Goal: Task Accomplishment & Management: Manage account settings

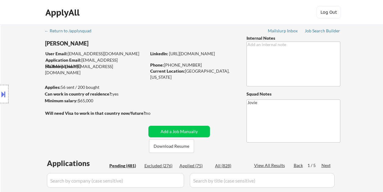
select select ""pending""
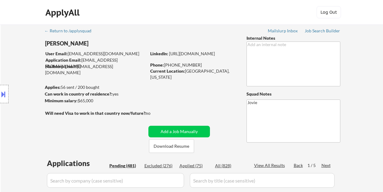
select select ""pending""
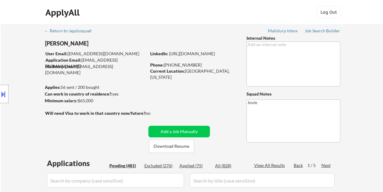
select select ""pending""
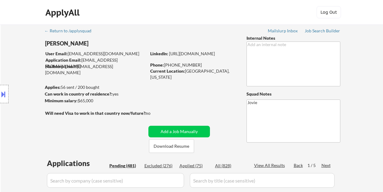
select select ""pending""
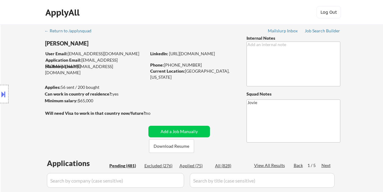
select select ""pending""
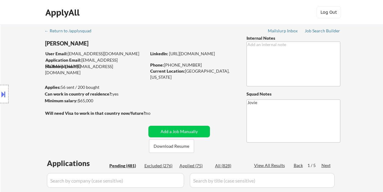
select select ""pending""
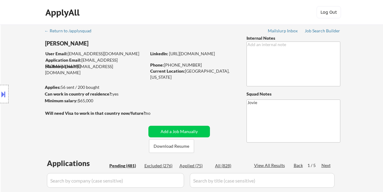
select select ""pending""
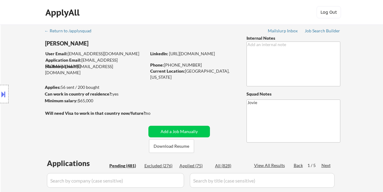
select select ""pending""
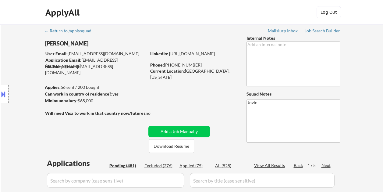
select select ""pending""
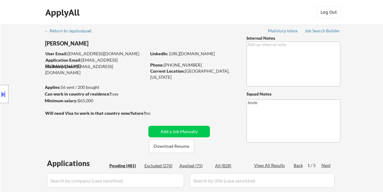
select select ""pending""
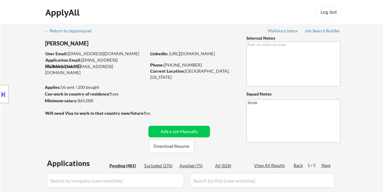
select select ""pending""
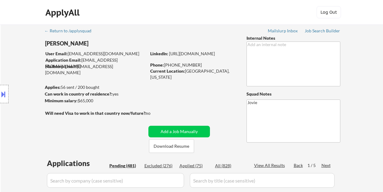
select select ""pending""
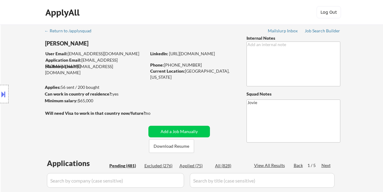
select select ""pending""
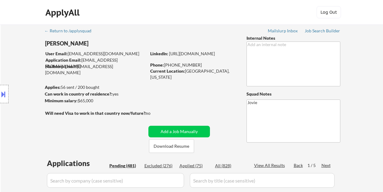
select select ""pending""
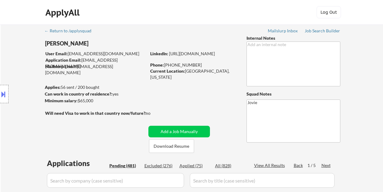
select select ""pending""
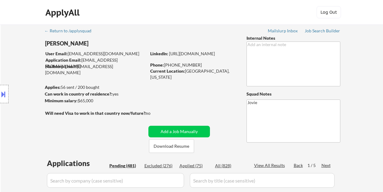
select select ""pending""
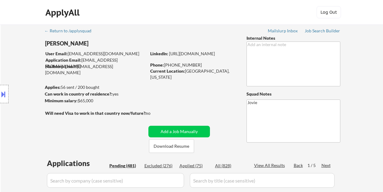
select select ""pending""
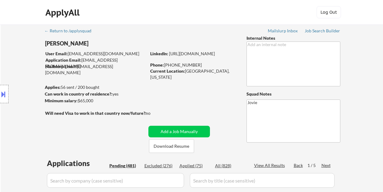
select select ""pending""
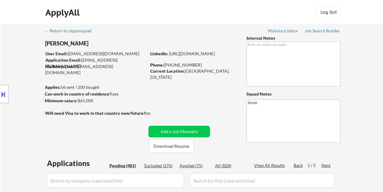
select select ""pending""
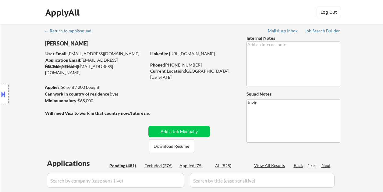
select select ""pending""
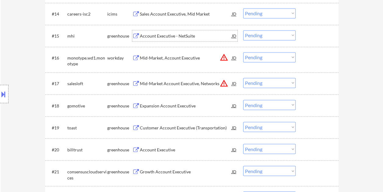
scroll to position [487, 0]
click at [306, 30] on div at bounding box center [317, 35] width 27 height 11
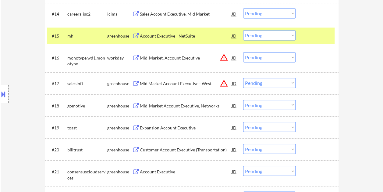
click at [287, 33] on select "Choose an option... Pending Applied Excluded (Questions) Excluded (Expired) Exc…" at bounding box center [269, 35] width 52 height 10
click at [243, 30] on select "Choose an option... Pending Applied Excluded (Questions) Excluded (Expired) Exc…" at bounding box center [269, 35] width 52 height 10
select select ""pending""
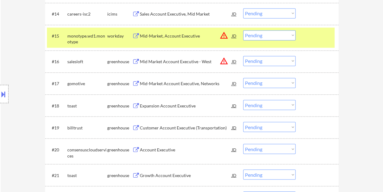
click at [308, 37] on div at bounding box center [317, 35] width 27 height 11
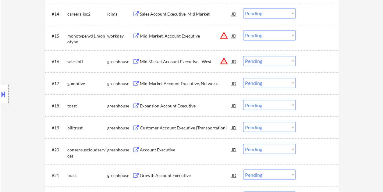
click at [310, 61] on div at bounding box center [317, 61] width 27 height 11
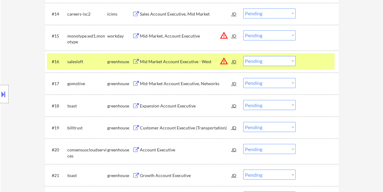
click at [174, 58] on div "Mid Market Account Executive - West" at bounding box center [186, 61] width 92 height 6
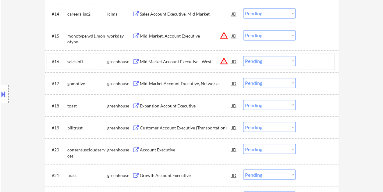
drag, startPoint x: 314, startPoint y: 65, endPoint x: 307, endPoint y: 65, distance: 7.6
click at [313, 65] on div at bounding box center [317, 61] width 27 height 11
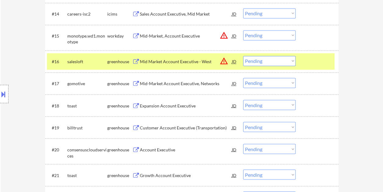
click at [293, 63] on select "Choose an option... Pending Applied Excluded (Questions) Excluded (Expired) Exc…" at bounding box center [269, 61] width 52 height 10
click at [243, 56] on select "Choose an option... Pending Applied Excluded (Questions) Excluded (Expired) Exc…" at bounding box center [269, 61] width 52 height 10
select select ""pending""
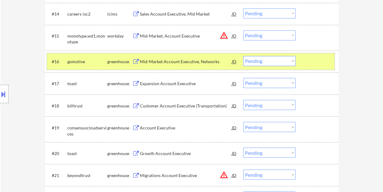
click at [321, 62] on div at bounding box center [317, 61] width 27 height 11
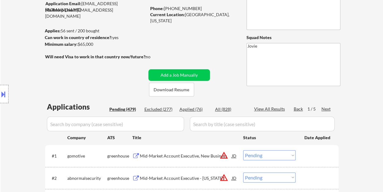
scroll to position [61, 0]
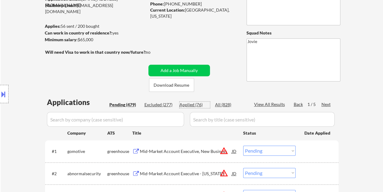
click at [193, 105] on div "Applied (76)" at bounding box center [194, 104] width 30 height 6
select select ""applied""
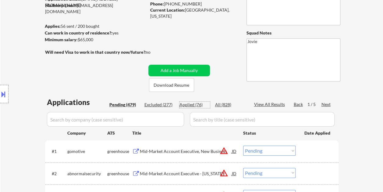
select select ""applied""
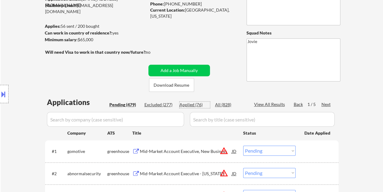
select select ""applied""
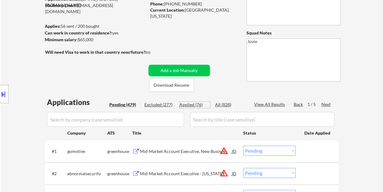
select select ""applied""
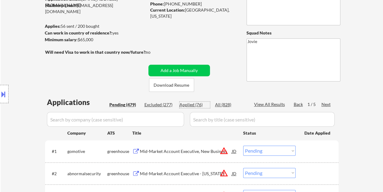
select select ""applied""
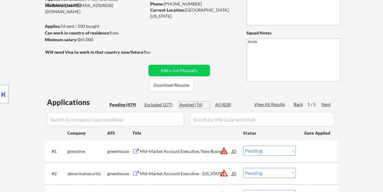
select select ""applied""
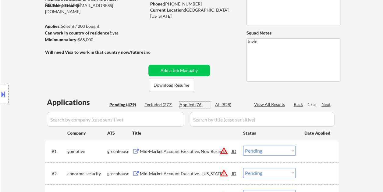
select select ""applied""
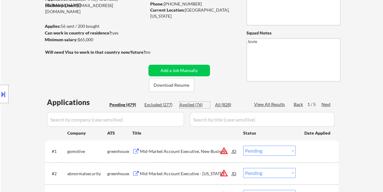
select select ""applied""
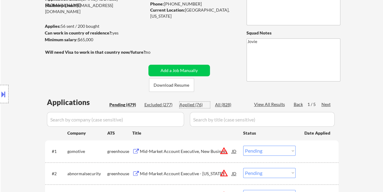
select select ""applied""
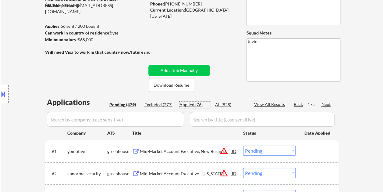
select select ""applied""
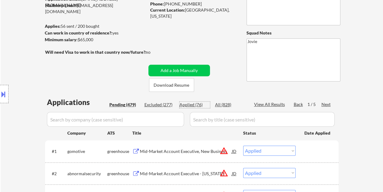
select select ""applied""
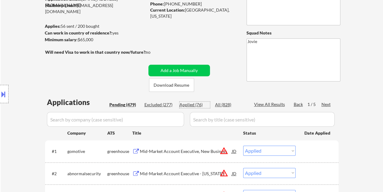
select select ""applied""
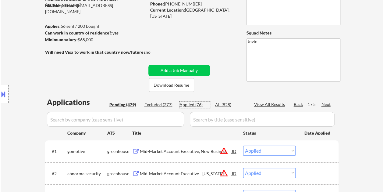
select select ""applied""
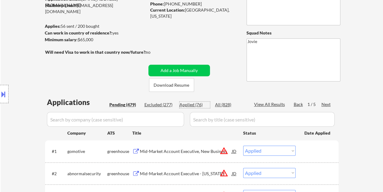
select select ""applied""
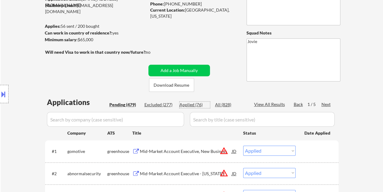
select select ""applied""
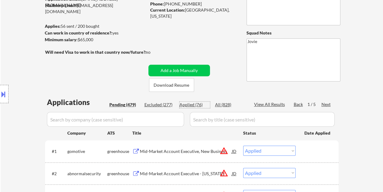
select select ""applied""
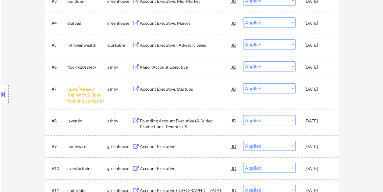
scroll to position [0, 0]
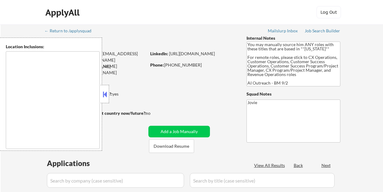
type textarea "[GEOGRAPHIC_DATA], [GEOGRAPHIC_DATA] [GEOGRAPHIC_DATA], [GEOGRAPHIC_DATA] [GEOG…"
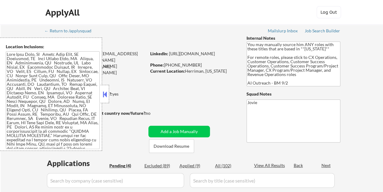
select select ""pending""
click at [104, 90] on button at bounding box center [104, 94] width 7 height 9
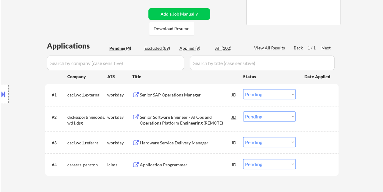
scroll to position [122, 0]
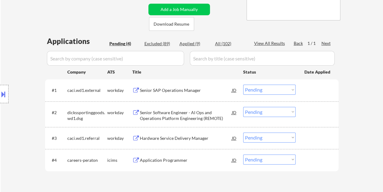
click at [308, 90] on div at bounding box center [317, 89] width 27 height 11
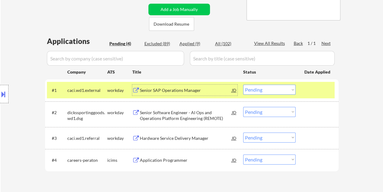
click at [206, 88] on div "Senior SAP Operations Manager" at bounding box center [186, 90] width 92 height 6
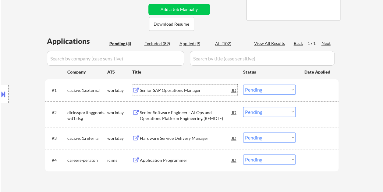
click at [304, 92] on div at bounding box center [317, 89] width 27 height 11
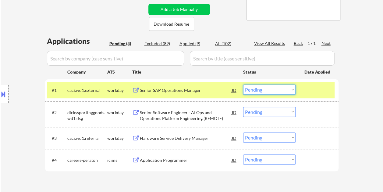
click at [292, 89] on select "Choose an option... Pending Applied Excluded (Questions) Excluded (Expired) Exc…" at bounding box center [269, 89] width 52 height 10
click at [243, 84] on select "Choose an option... Pending Applied Excluded (Questions) Excluded (Expired) Exc…" at bounding box center [269, 89] width 52 height 10
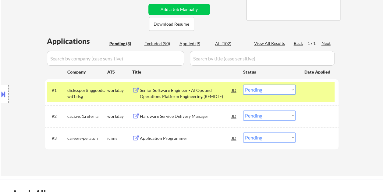
click at [306, 91] on div at bounding box center [317, 89] width 27 height 11
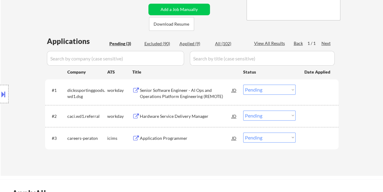
click at [307, 90] on div at bounding box center [317, 89] width 27 height 11
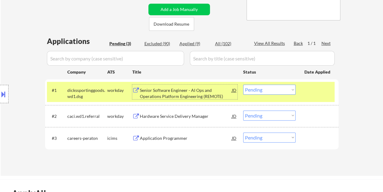
click at [182, 95] on div "Senior Software Engineer - AI Ops and Operations Platform Engineering (REMOTE)" at bounding box center [186, 93] width 92 height 12
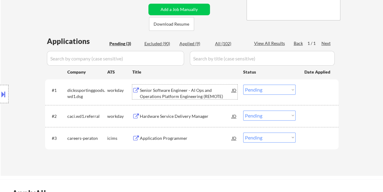
click at [307, 93] on div at bounding box center [317, 89] width 27 height 11
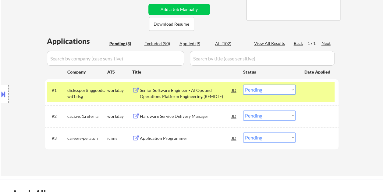
click at [291, 90] on select "Choose an option... Pending Applied Excluded (Questions) Excluded (Expired) Exc…" at bounding box center [269, 89] width 52 height 10
click at [243, 84] on select "Choose an option... Pending Applied Excluded (Questions) Excluded (Expired) Exc…" at bounding box center [269, 89] width 52 height 10
select select ""pending""
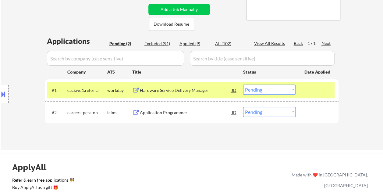
click at [308, 92] on div at bounding box center [317, 89] width 27 height 11
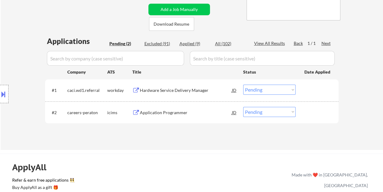
click at [310, 89] on div at bounding box center [317, 89] width 27 height 11
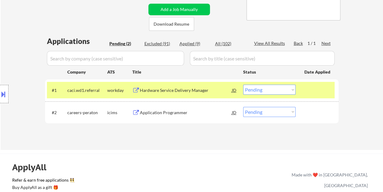
click at [207, 91] on div "Hardware Service Delivery Manager" at bounding box center [186, 90] width 92 height 6
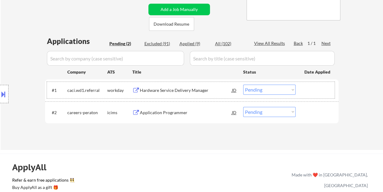
click at [308, 91] on div at bounding box center [317, 89] width 27 height 11
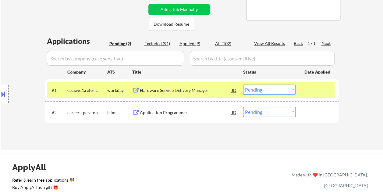
click at [306, 88] on div at bounding box center [317, 89] width 27 height 11
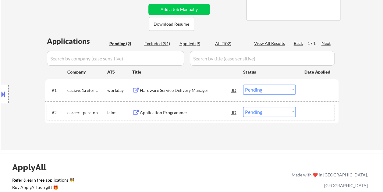
click at [306, 112] on div at bounding box center [317, 112] width 27 height 11
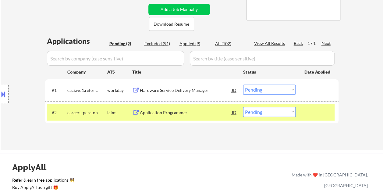
click at [154, 107] on div "Application Programmer" at bounding box center [186, 112] width 92 height 11
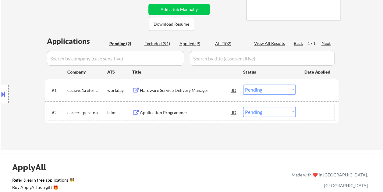
click at [305, 108] on div at bounding box center [317, 112] width 27 height 11
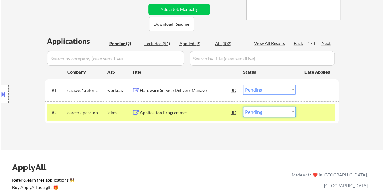
click at [292, 112] on select "Choose an option... Pending Applied Excluded (Questions) Excluded (Expired) Exc…" at bounding box center [269, 112] width 52 height 10
select select ""excluded__bad_match_""
click at [243, 107] on select "Choose an option... Pending Applied Excluded (Questions) Excluded (Expired) Exc…" at bounding box center [269, 112] width 52 height 10
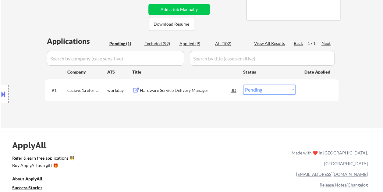
click at [191, 43] on div "Applied (9)" at bounding box center [194, 44] width 30 height 6
select select ""applied""
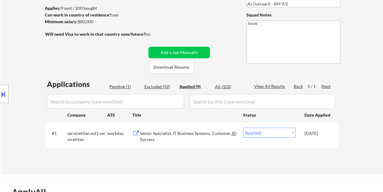
scroll to position [61, 0]
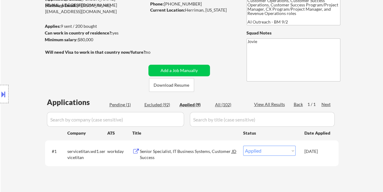
select select ""applied""
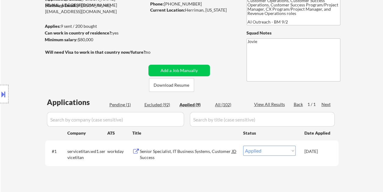
select select ""applied""
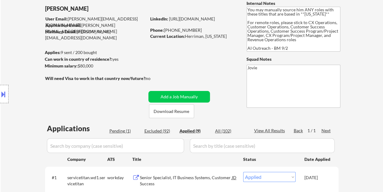
scroll to position [0, 0]
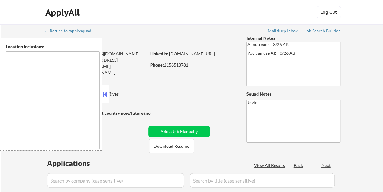
type textarea "[GEOGRAPHIC_DATA], [GEOGRAPHIC_DATA] [GEOGRAPHIC_DATA], [GEOGRAPHIC_DATA] [GEOG…"
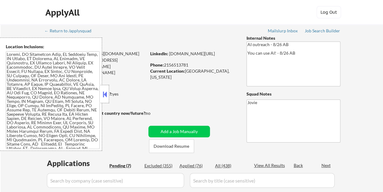
select select ""pending""
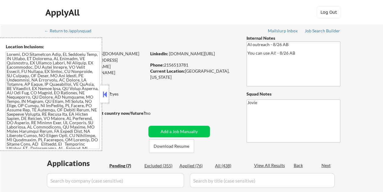
select select ""pending""
click at [101, 94] on div at bounding box center [105, 94] width 9 height 18
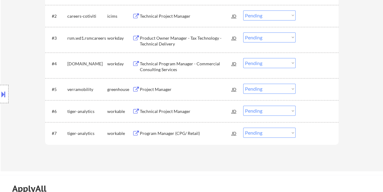
scroll to position [244, 0]
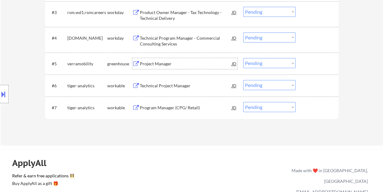
click at [146, 65] on div "Project Manager" at bounding box center [186, 64] width 92 height 6
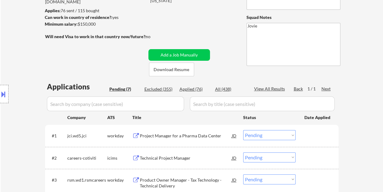
scroll to position [71, 0]
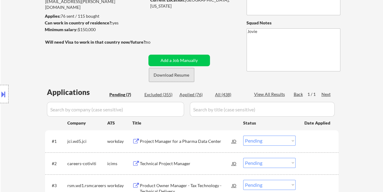
click at [164, 76] on button "Download Resume" at bounding box center [171, 75] width 45 height 14
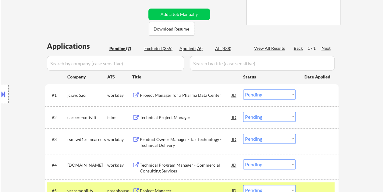
scroll to position [132, 0]
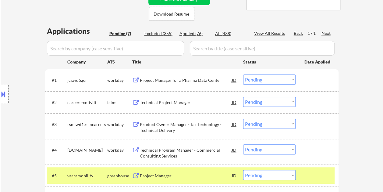
click at [289, 176] on select "Choose an option... Pending Applied Excluded (Questions) Excluded (Expired) Exc…" at bounding box center [269, 175] width 52 height 10
click at [243, 170] on select "Choose an option... Pending Applied Excluded (Questions) Excluded (Expired) Exc…" at bounding box center [269, 175] width 52 height 10
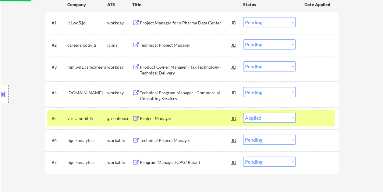
scroll to position [193, 0]
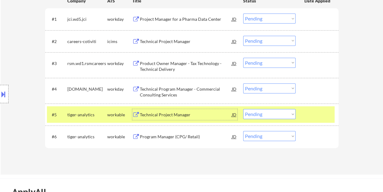
click at [153, 112] on div "Technical Project Manager" at bounding box center [186, 115] width 92 height 6
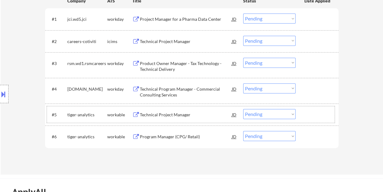
click at [308, 114] on div at bounding box center [317, 114] width 27 height 11
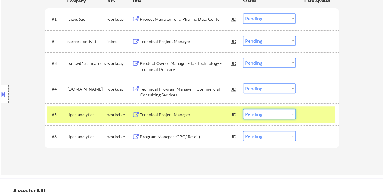
click at [293, 115] on select "Choose an option... Pending Applied Excluded (Questions) Excluded (Expired) Exc…" at bounding box center [269, 114] width 52 height 10
click at [243, 109] on select "Choose an option... Pending Applied Excluded (Questions) Excluded (Expired) Exc…" at bounding box center [269, 114] width 52 height 10
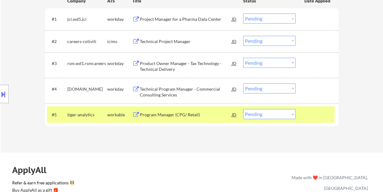
click at [310, 112] on div at bounding box center [317, 114] width 27 height 11
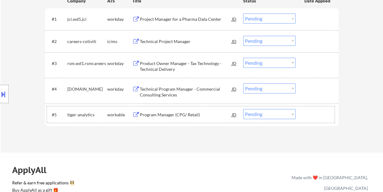
click at [311, 109] on div at bounding box center [317, 114] width 27 height 11
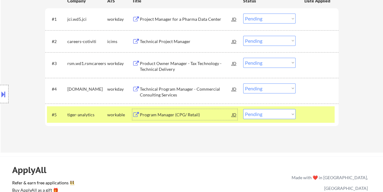
click at [182, 111] on div "Program Manager (CPG/ Retail)" at bounding box center [186, 114] width 92 height 11
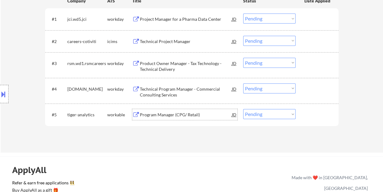
click at [312, 116] on div at bounding box center [317, 114] width 27 height 11
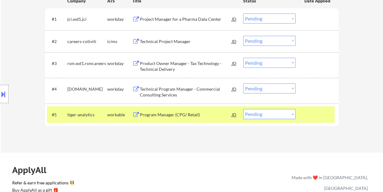
click at [291, 115] on select "Choose an option... Pending Applied Excluded (Questions) Excluded (Expired) Exc…" at bounding box center [269, 114] width 52 height 10
select select ""applied""
click at [243, 109] on select "Choose an option... Pending Applied Excluded (Questions) Excluded (Expired) Exc…" at bounding box center [269, 114] width 52 height 10
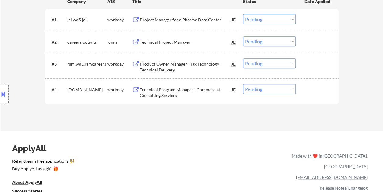
scroll to position [162, 0]
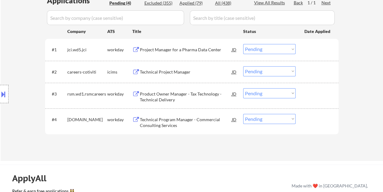
click at [311, 71] on div at bounding box center [317, 71] width 27 height 11
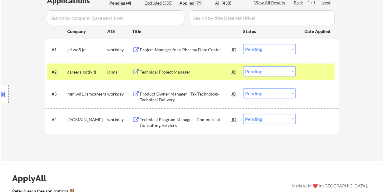
click at [164, 69] on div "Technical Project Manager" at bounding box center [186, 72] width 92 height 6
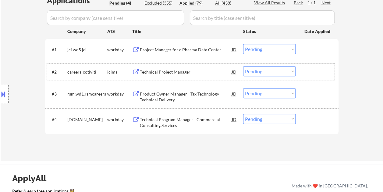
click at [310, 72] on div at bounding box center [317, 71] width 27 height 11
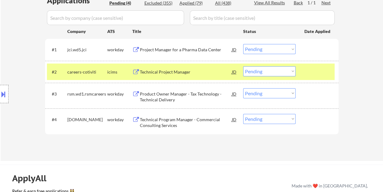
click at [184, 69] on div "Technical Project Manager" at bounding box center [186, 72] width 92 height 6
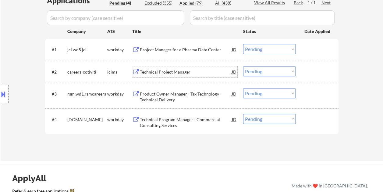
click at [308, 75] on div at bounding box center [317, 71] width 27 height 11
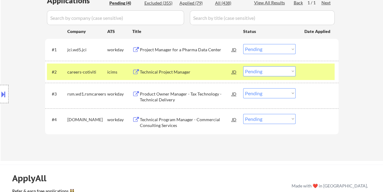
click at [213, 70] on div "Technical Project Manager" at bounding box center [186, 72] width 92 height 6
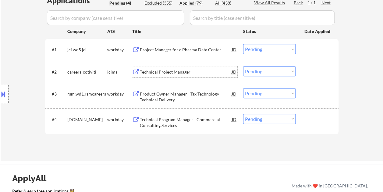
click at [306, 70] on div at bounding box center [317, 71] width 27 height 11
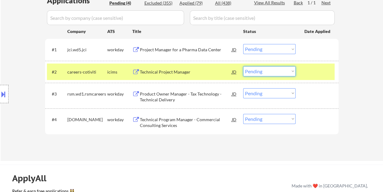
drag, startPoint x: 293, startPoint y: 69, endPoint x: 288, endPoint y: 76, distance: 8.9
click at [292, 69] on select "Choose an option... Pending Applied Excluded (Questions) Excluded (Expired) Exc…" at bounding box center [269, 71] width 52 height 10
click at [243, 66] on select "Choose an option... Pending Applied Excluded (Questions) Excluded (Expired) Exc…" at bounding box center [269, 71] width 52 height 10
select select ""pending""
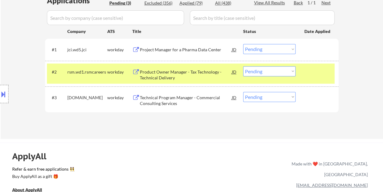
click at [311, 69] on div at bounding box center [317, 71] width 27 height 11
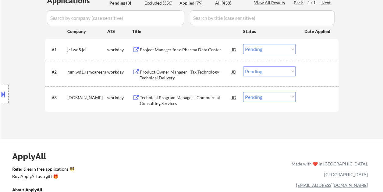
click at [314, 50] on div at bounding box center [317, 49] width 27 height 11
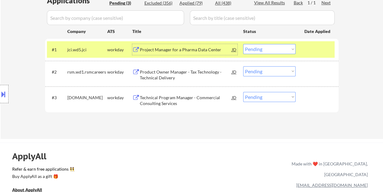
click at [165, 50] on div "Project Manager for a Pharma Data Center" at bounding box center [186, 50] width 92 height 6
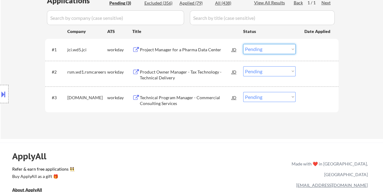
click at [294, 48] on select "Choose an option... Pending Applied Excluded (Questions) Excluded (Expired) Exc…" at bounding box center [269, 49] width 52 height 10
click at [243, 44] on select "Choose an option... Pending Applied Excluded (Questions) Excluded (Expired) Exc…" at bounding box center [269, 49] width 52 height 10
select select ""pending""
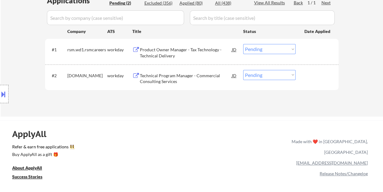
click at [306, 51] on div at bounding box center [317, 49] width 27 height 11
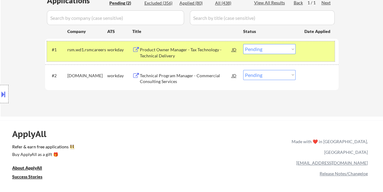
click at [198, 51] on div "Product Owner Manager - Tax Technology - Technical Delivery" at bounding box center [186, 53] width 92 height 12
